Goal: Information Seeking & Learning: Learn about a topic

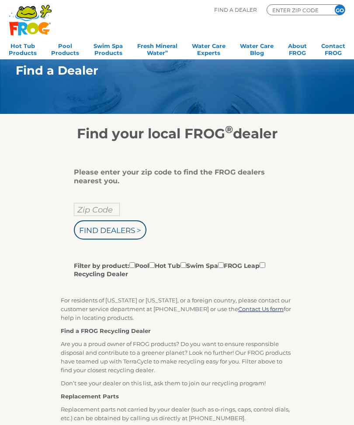
click at [110, 209] on input "Zip Code" at bounding box center [97, 209] width 46 height 13
type input "Zip Code"
click at [107, 207] on input "text" at bounding box center [97, 209] width 46 height 13
type input "33904"
click at [193, 209] on div "33904 Find Dealers > Filter by product: Pool Hot Tub Swim Spa FROG Leap Recycli…" at bounding box center [173, 241] width 199 height 76
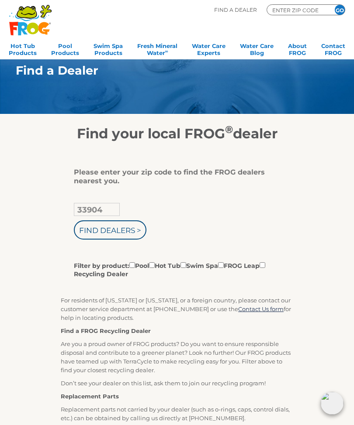
click at [128, 234] on input "Find Dealers >" at bounding box center [110, 229] width 72 height 19
click at [135, 267] on input "Filter by product: Pool Hot Tub Swim Spa FROG Leap Recycling Dealer" at bounding box center [132, 265] width 6 height 6
checkbox input "true"
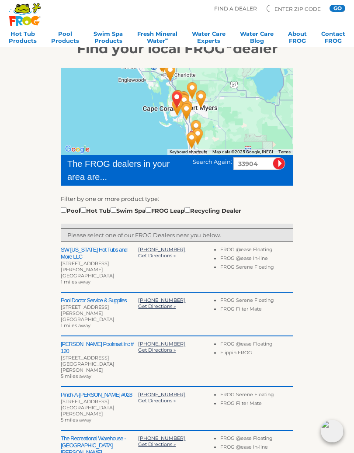
scroll to position [88, 0]
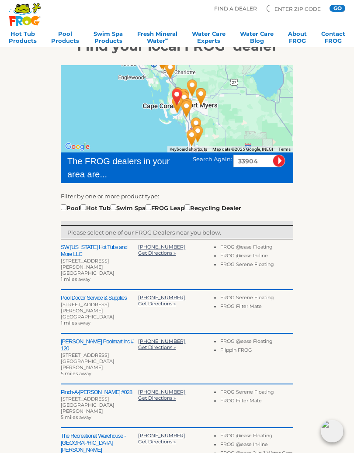
click at [66, 204] on input "checkbox" at bounding box center [64, 207] width 6 height 6
checkbox input "true"
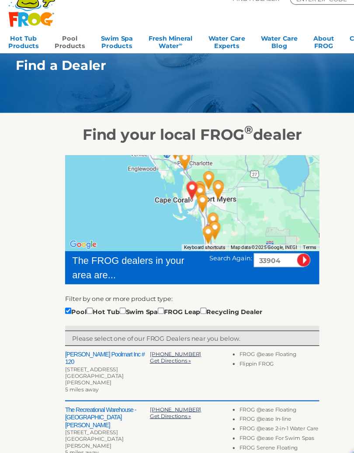
click at [69, 40] on link "Pool Products" at bounding box center [65, 48] width 28 height 17
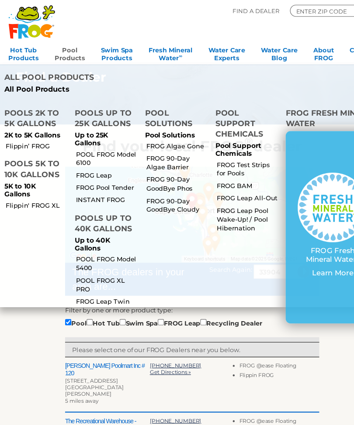
click at [41, 155] on h4 "Pools 5K to 10K Gallons" at bounding box center [32, 155] width 54 height 21
click at [94, 158] on link "FROG Leap" at bounding box center [98, 160] width 55 height 8
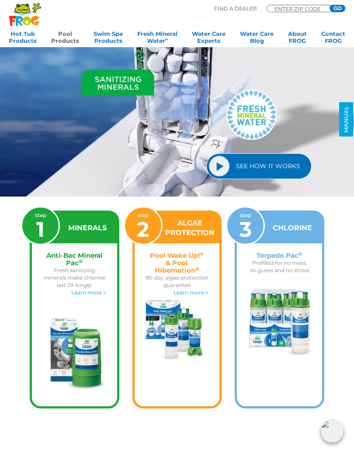
scroll to position [884, 0]
